Goal: Task Accomplishment & Management: Manage account settings

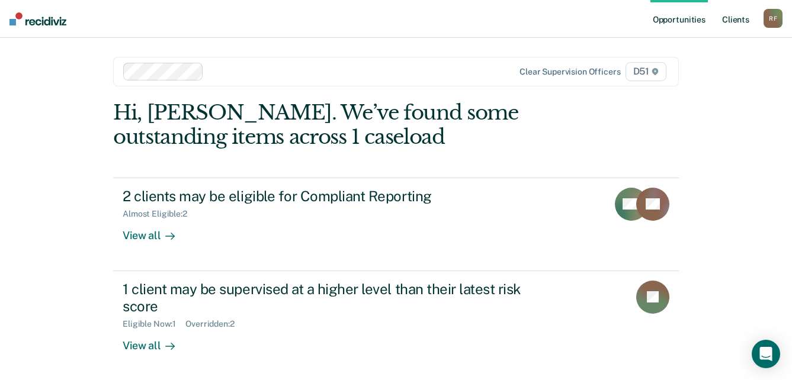
click at [741, 20] on link "Client s" at bounding box center [735, 19] width 32 height 38
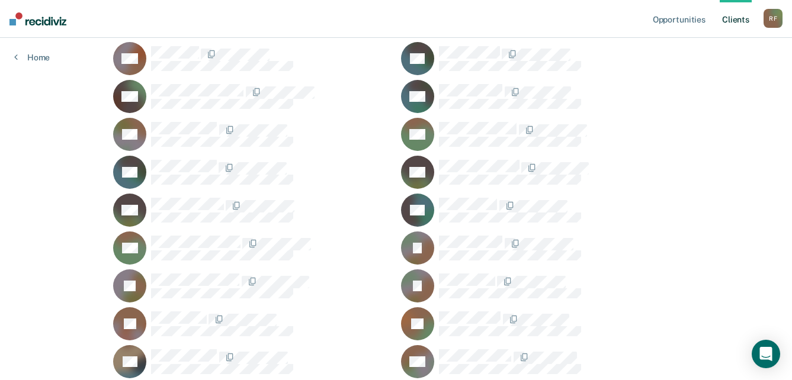
scroll to position [651, 0]
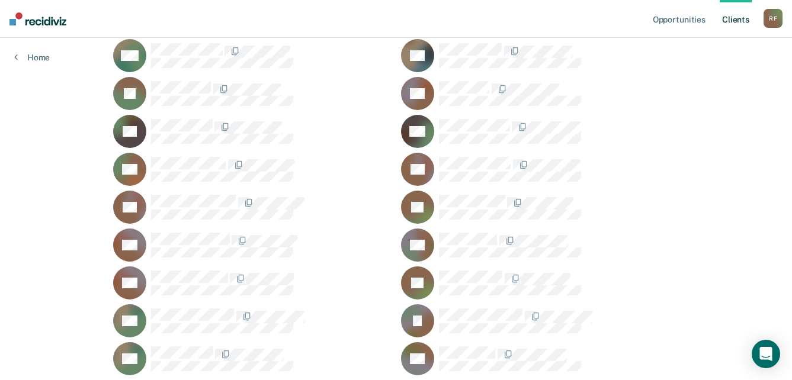
scroll to position [1303, 0]
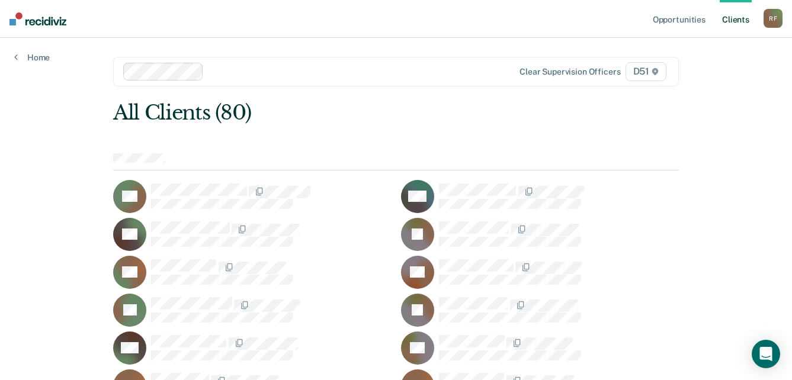
click at [774, 20] on div "R F" at bounding box center [772, 18] width 19 height 19
click at [705, 75] on link "Log Out" at bounding box center [724, 78] width 95 height 10
